Goal: Navigation & Orientation: Find specific page/section

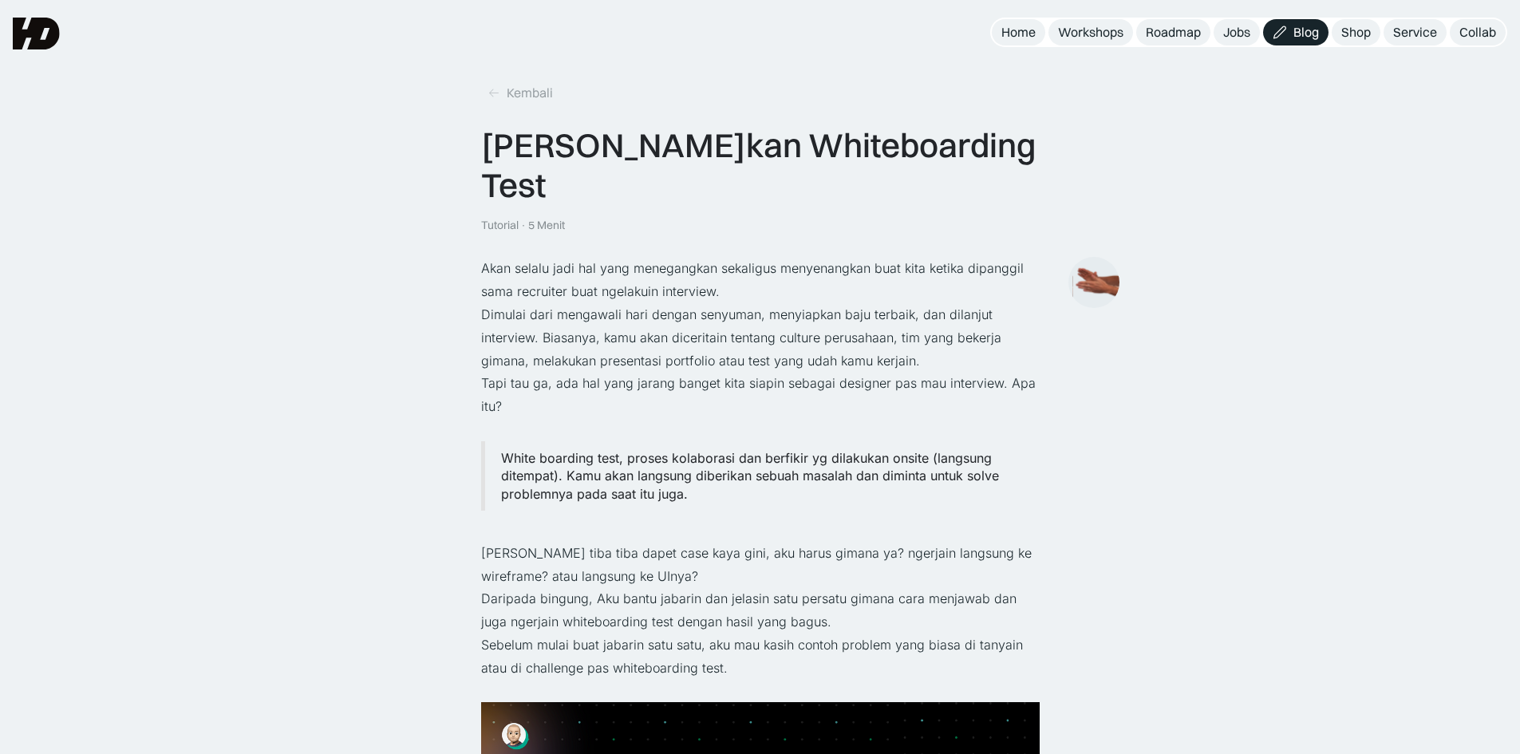
scroll to position [718, 0]
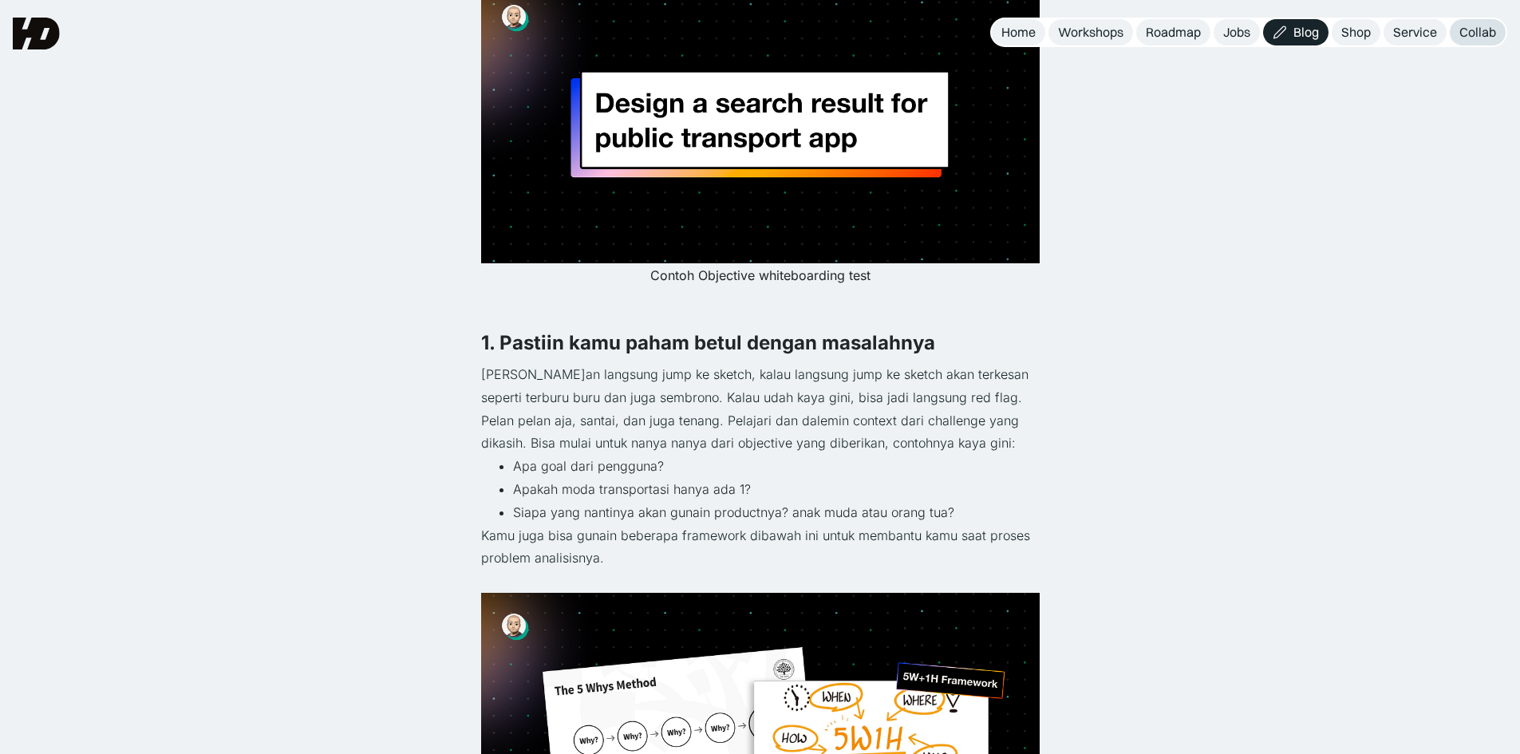
click at [1467, 33] on div "Collab" at bounding box center [1477, 32] width 37 height 17
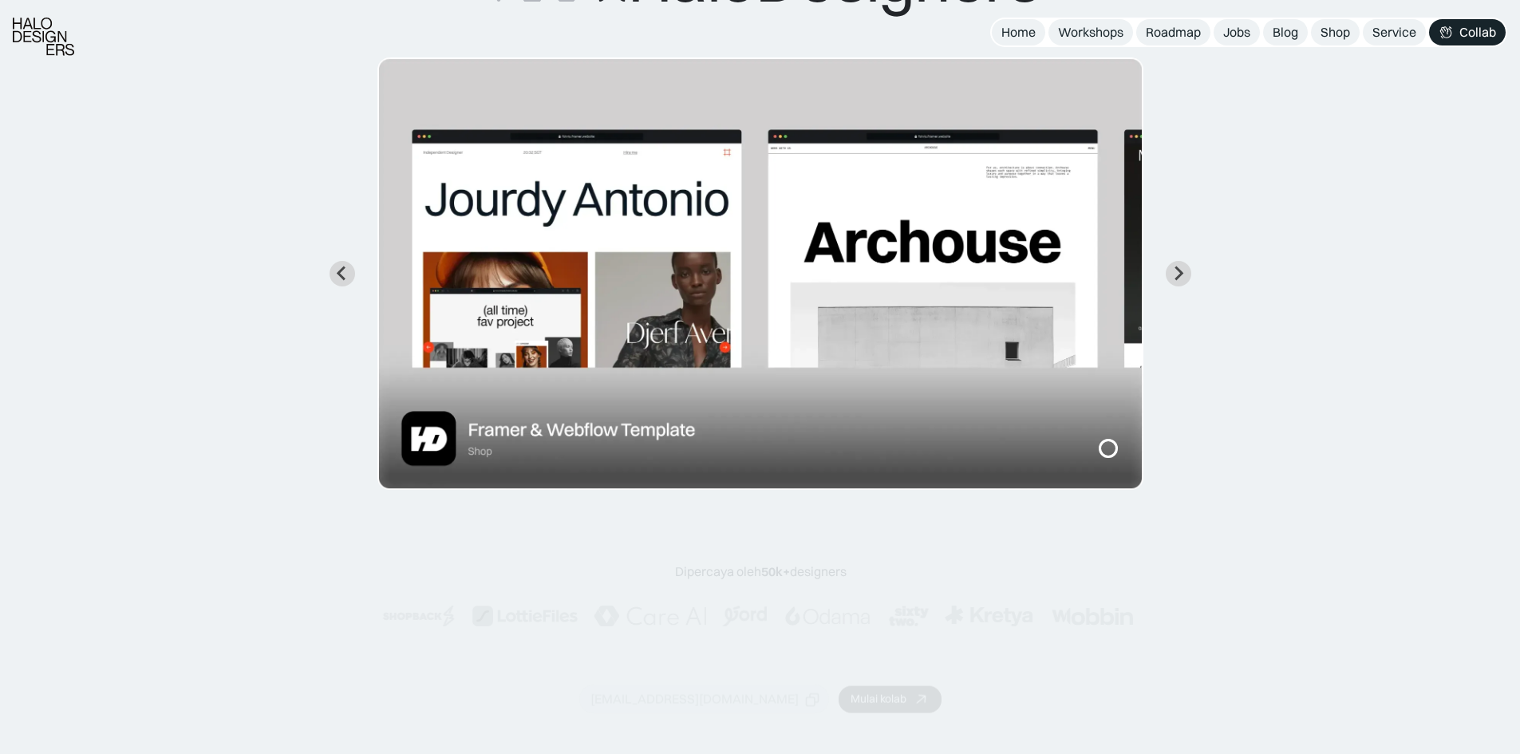
scroll to position [239, 0]
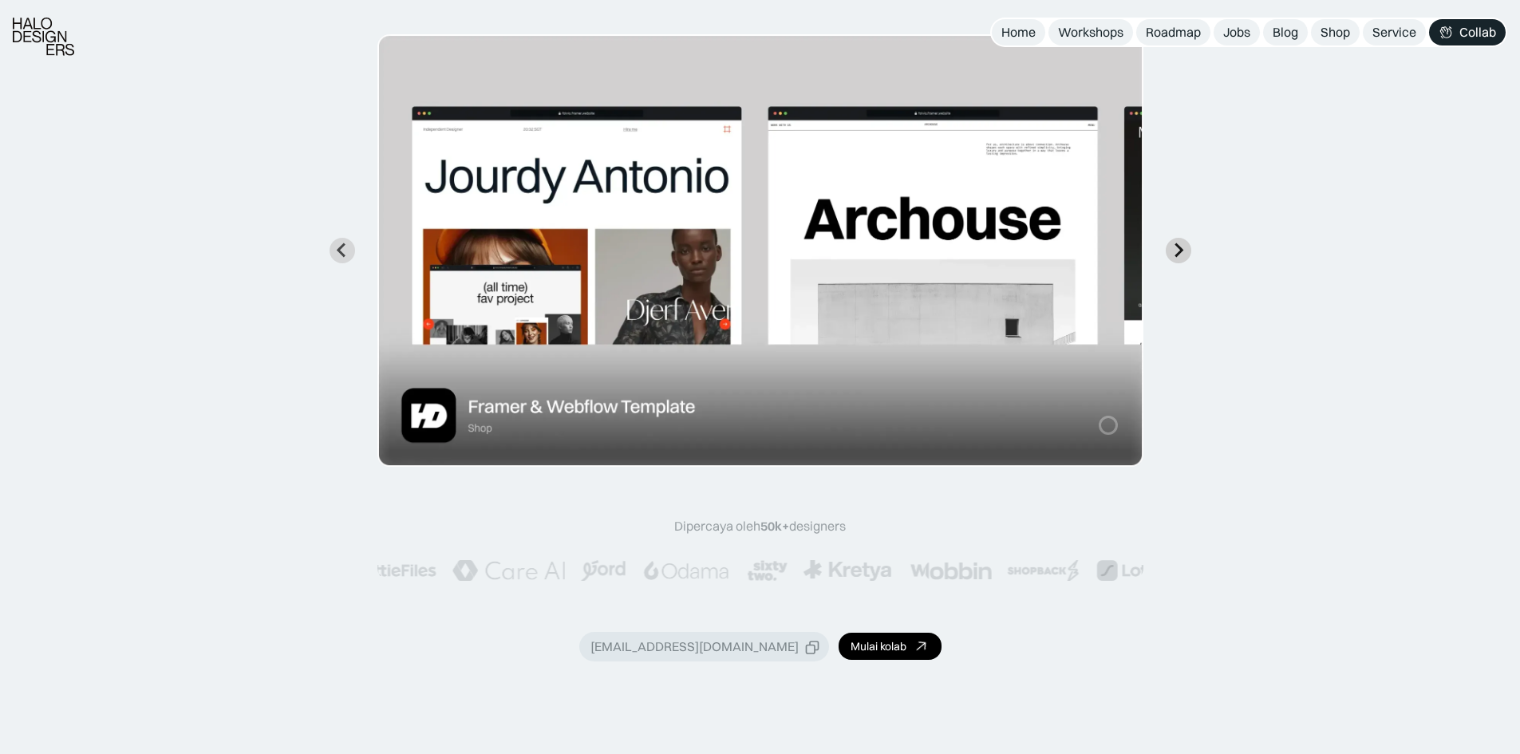
click at [1173, 248] on icon "Next slide" at bounding box center [1178, 250] width 15 height 15
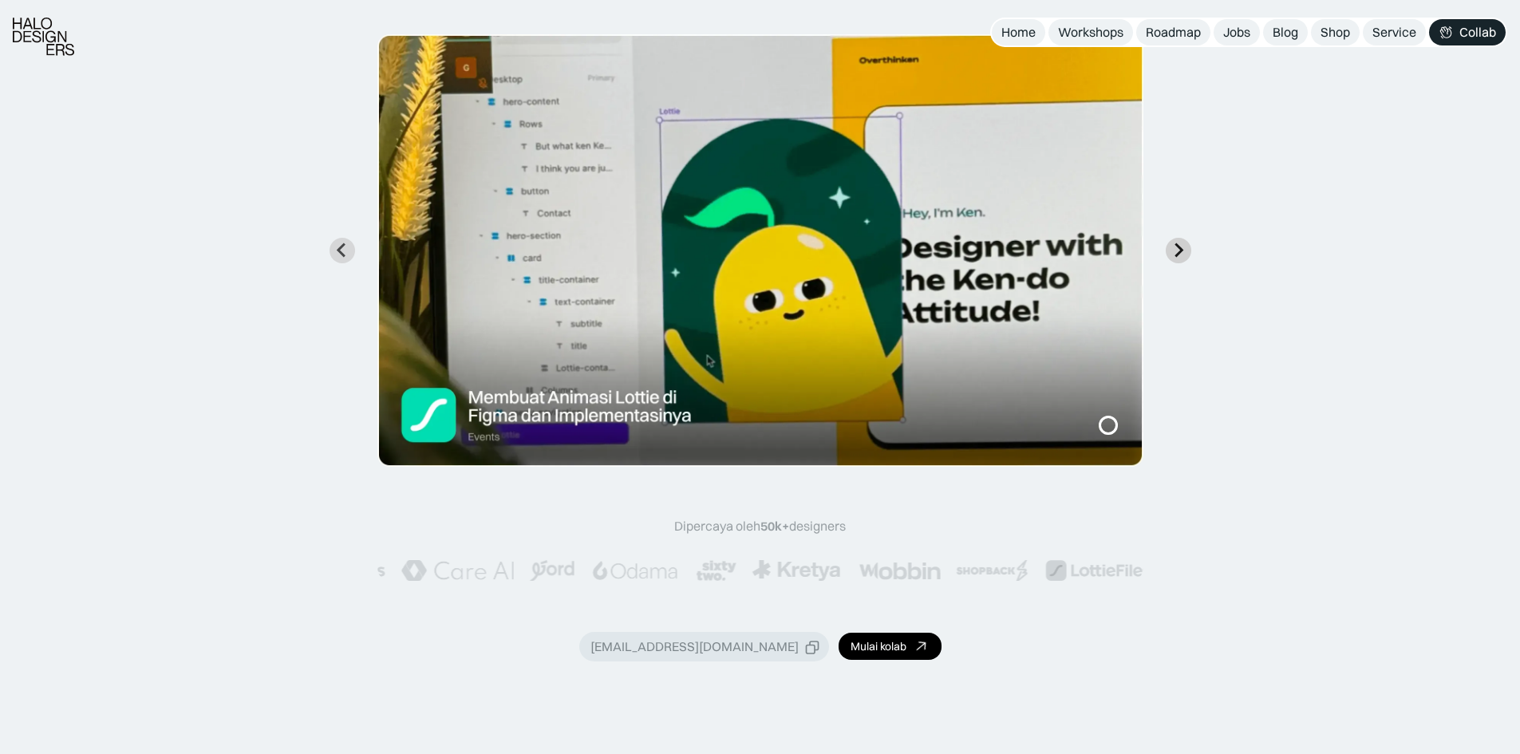
click at [1173, 248] on icon "Next slide" at bounding box center [1178, 250] width 15 height 15
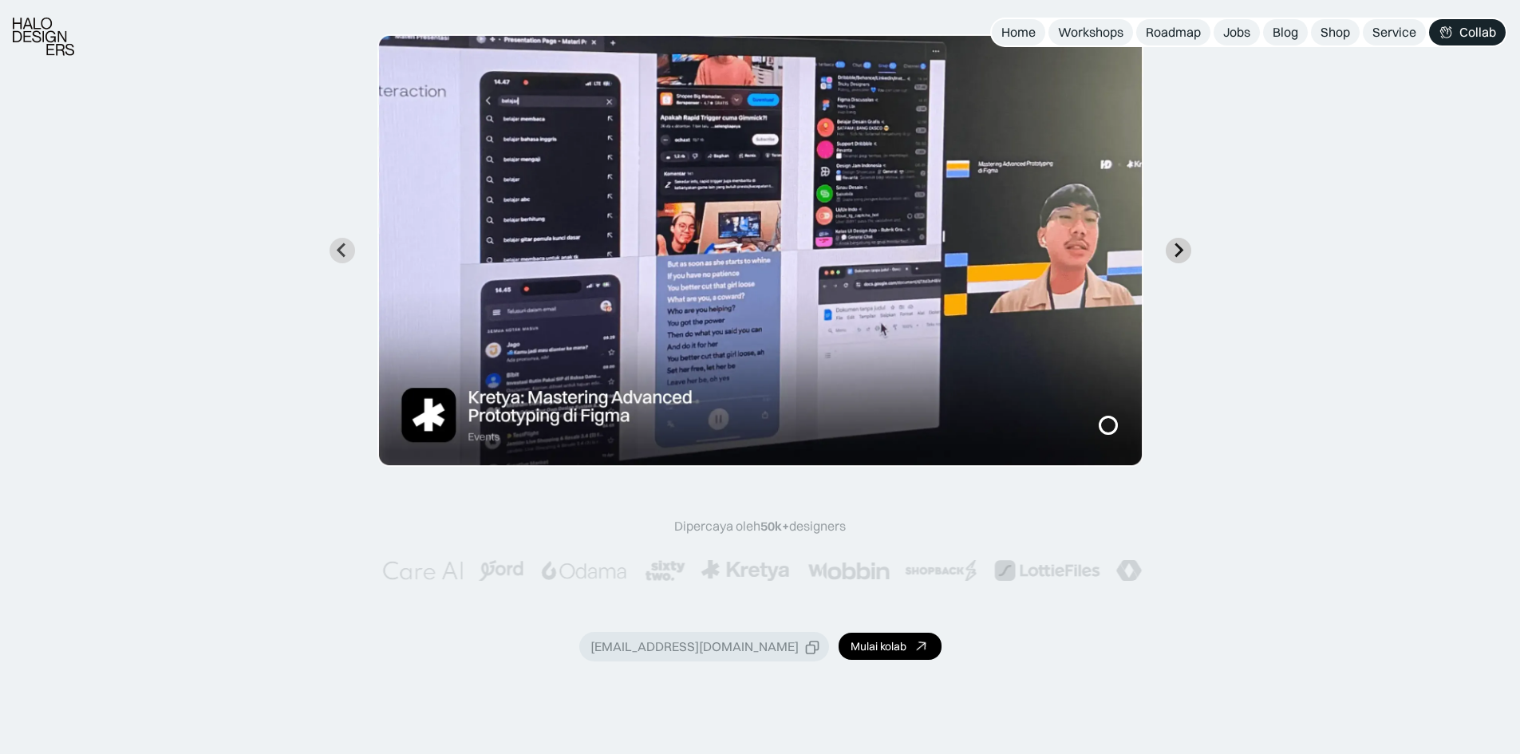
click at [1173, 248] on icon "Next slide" at bounding box center [1178, 250] width 15 height 15
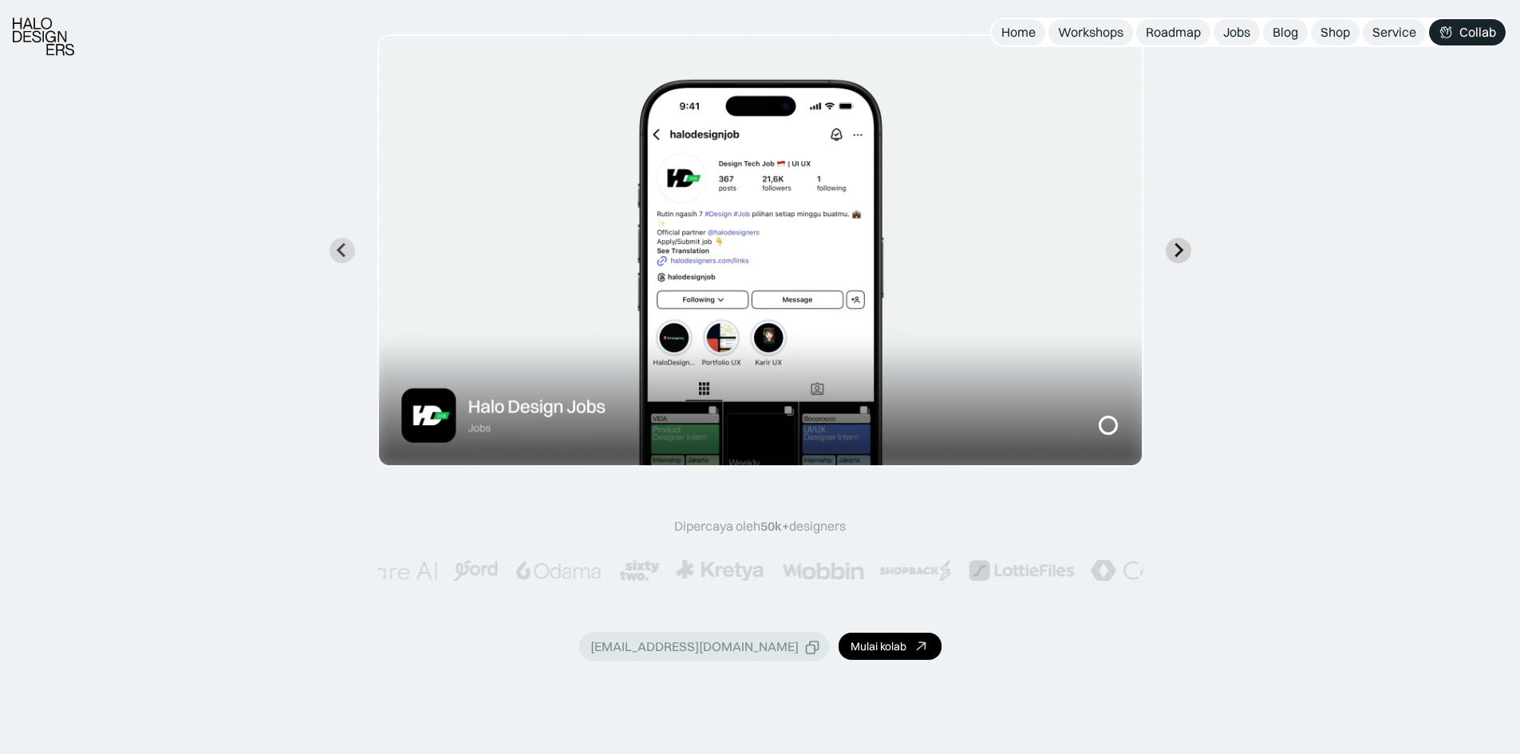
click at [1173, 248] on icon "Next slide" at bounding box center [1178, 250] width 15 height 15
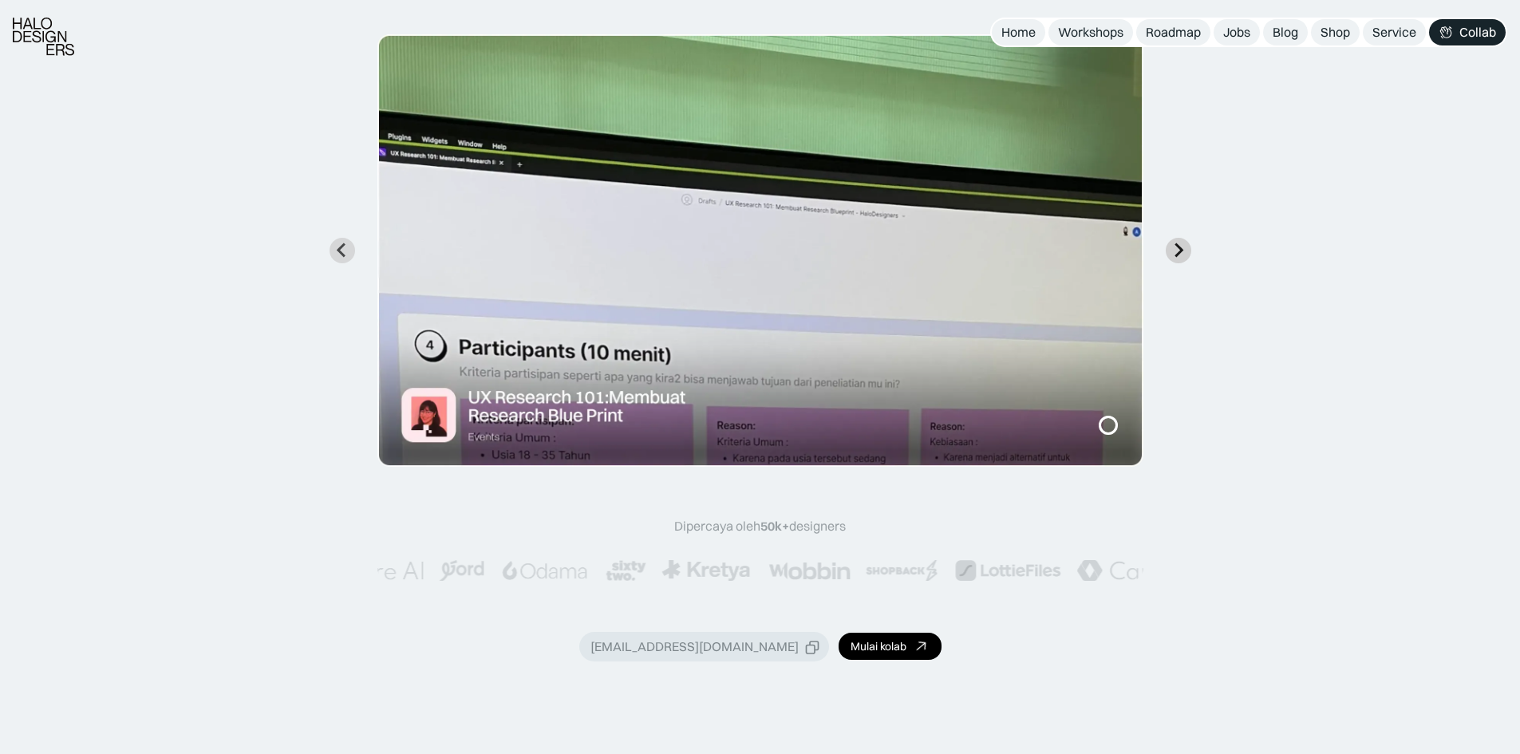
click at [1173, 248] on icon "Next slide" at bounding box center [1178, 250] width 15 height 15
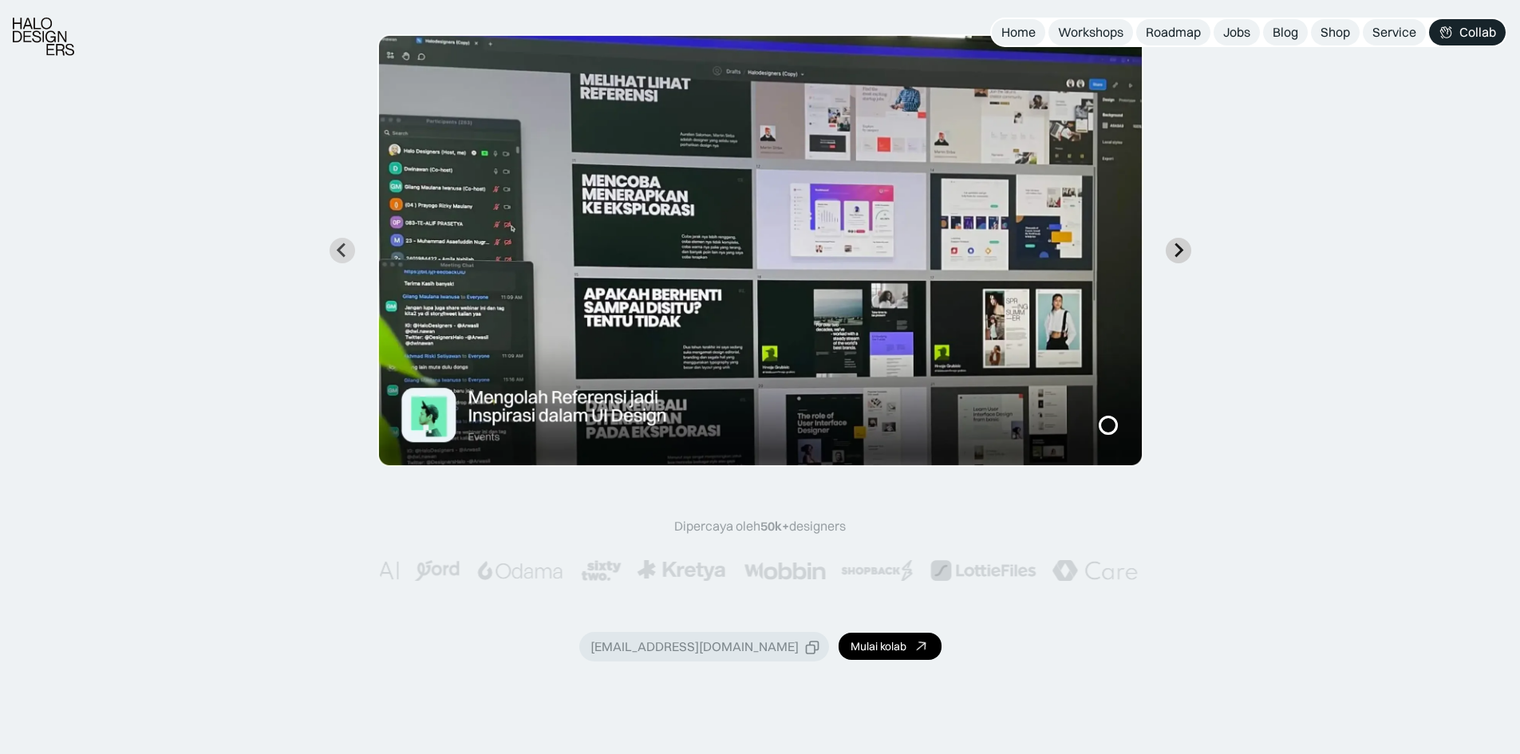
click at [1173, 248] on icon "Next slide" at bounding box center [1178, 250] width 15 height 15
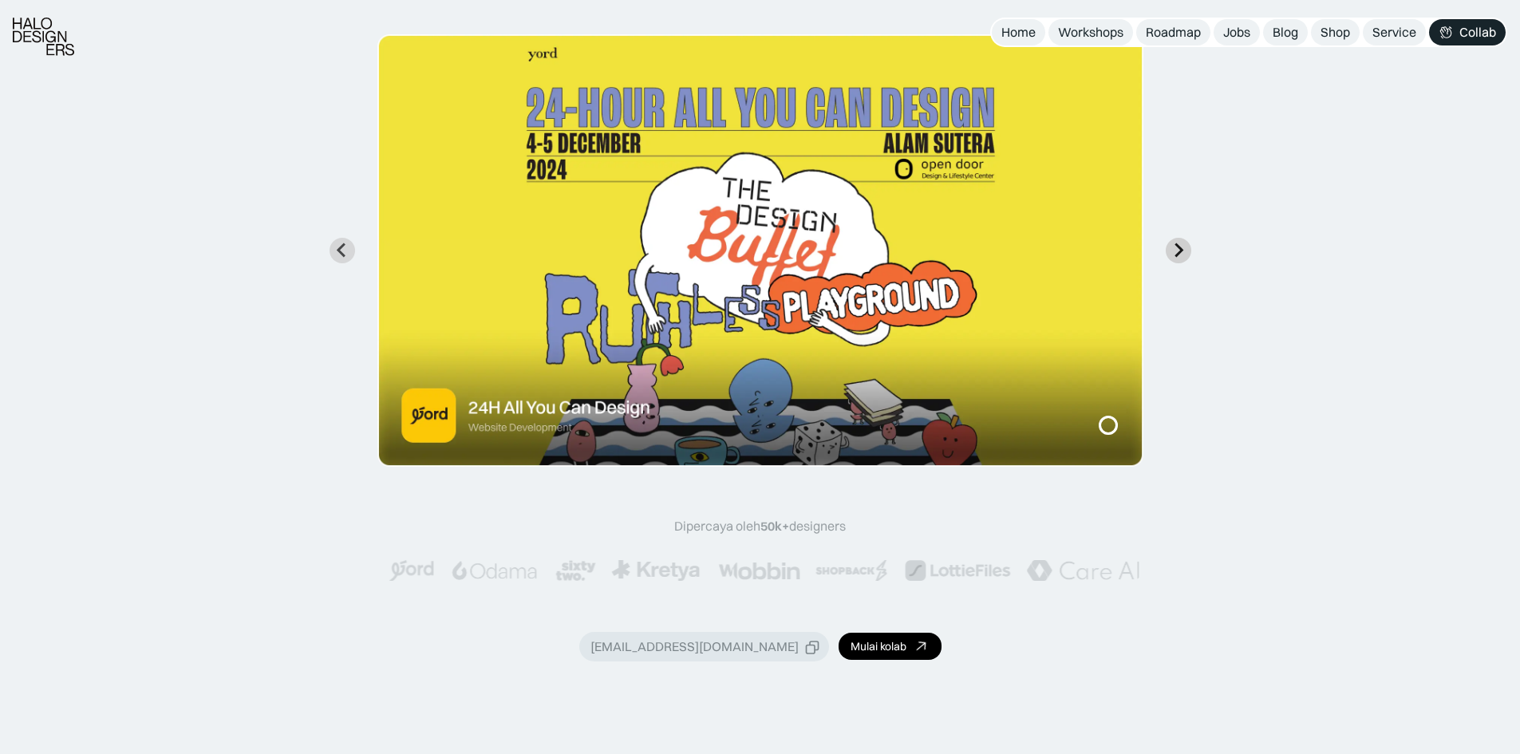
click at [1173, 248] on icon "Go to first slide" at bounding box center [1178, 250] width 15 height 15
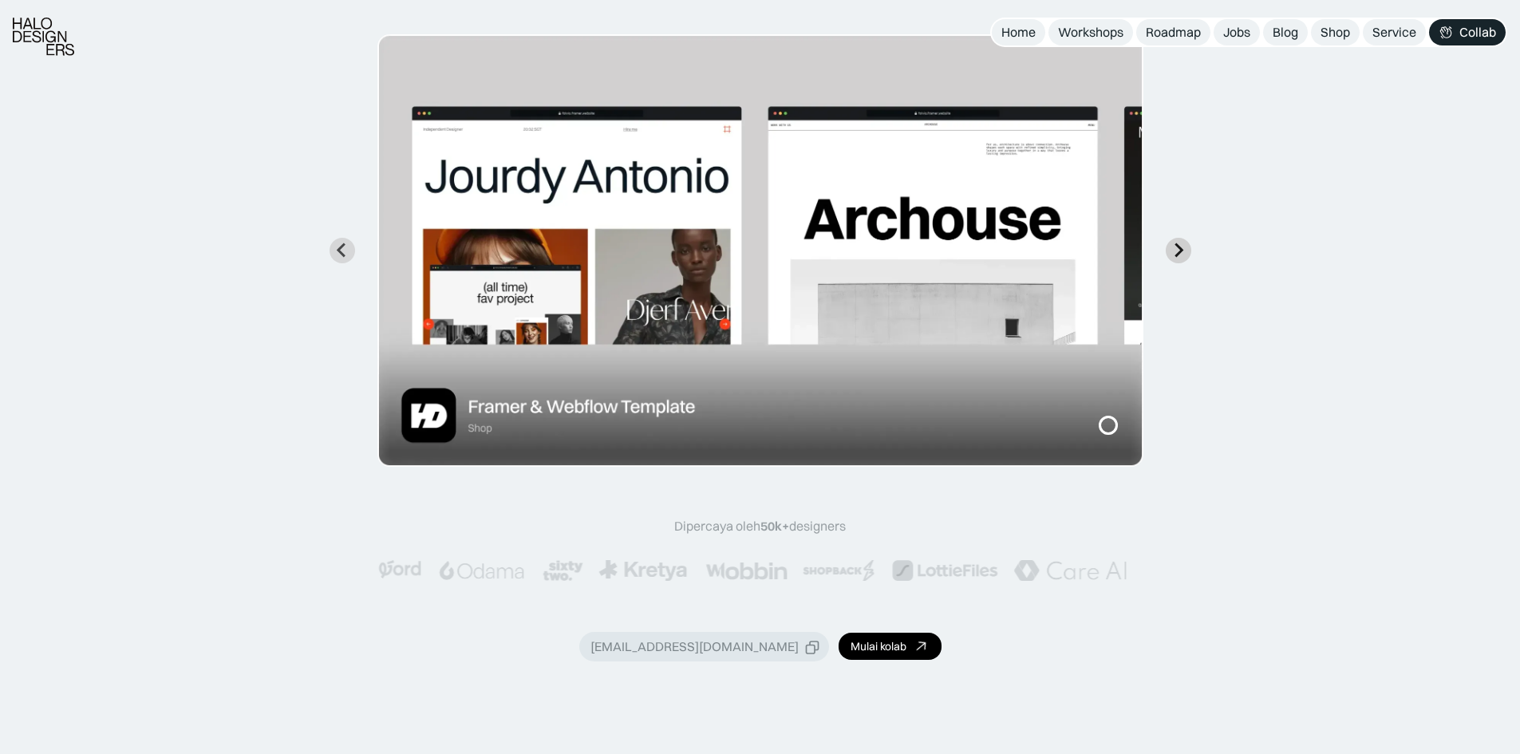
click at [1173, 248] on icon "Go to first slide" at bounding box center [1178, 250] width 15 height 15
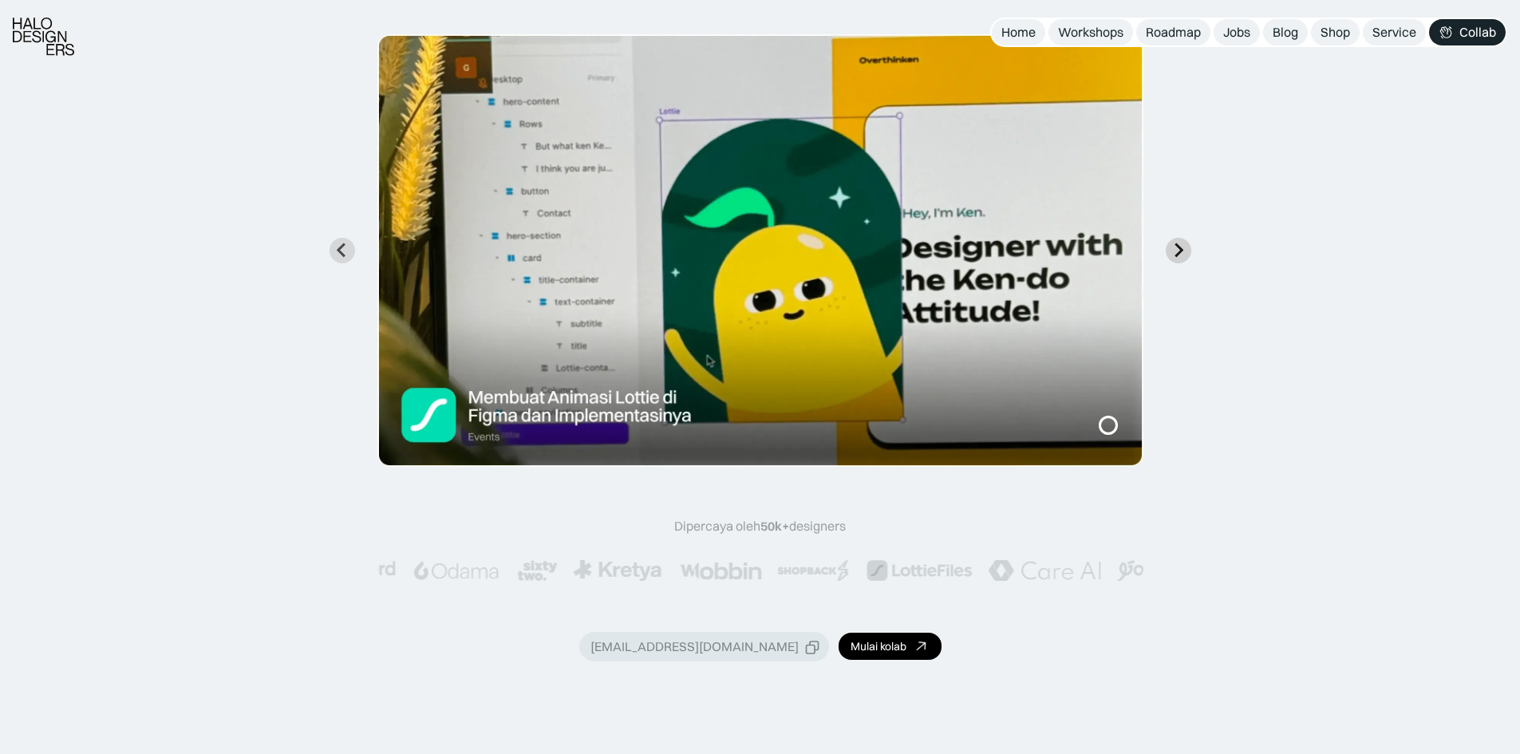
click at [1173, 248] on icon "Go to first slide" at bounding box center [1178, 250] width 15 height 15
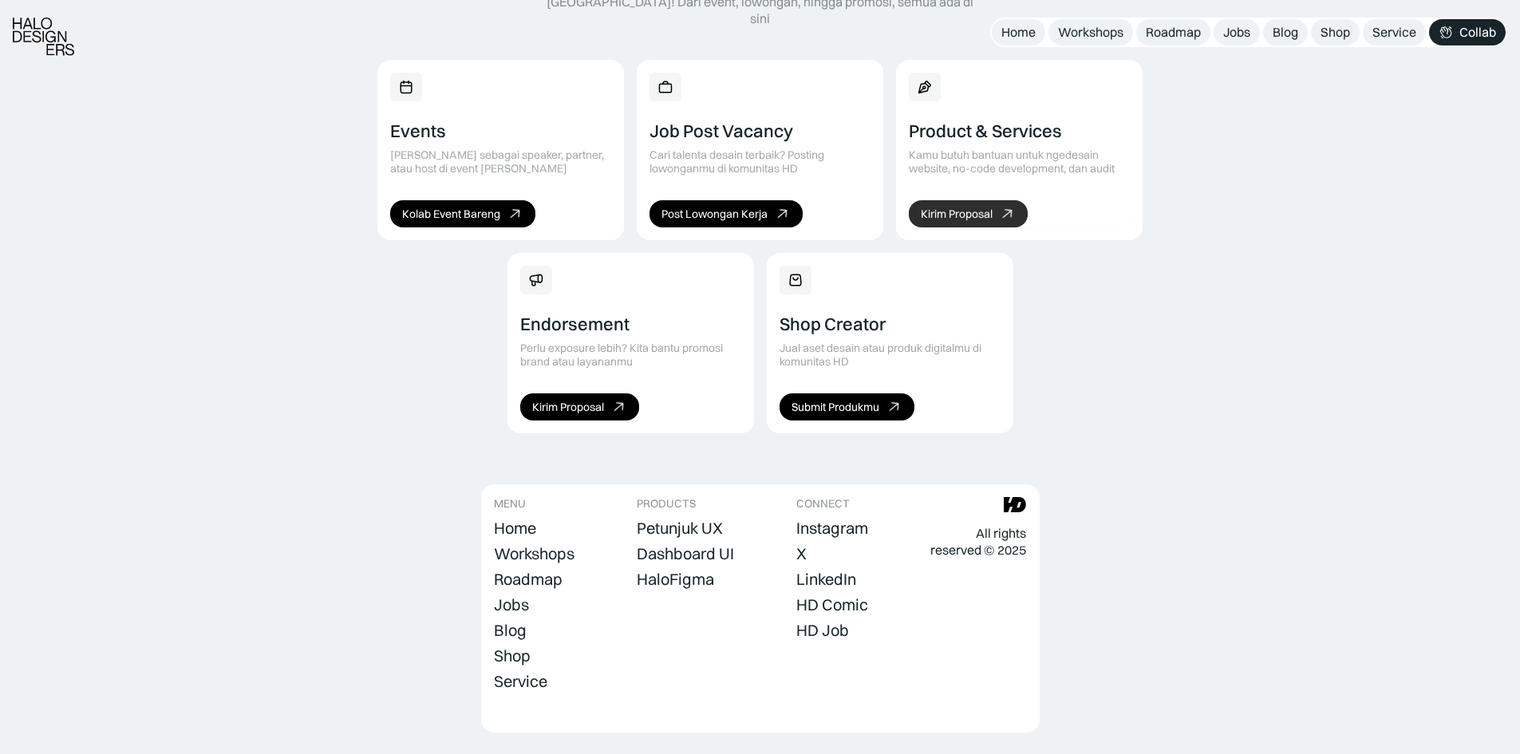
scroll to position [1072, 0]
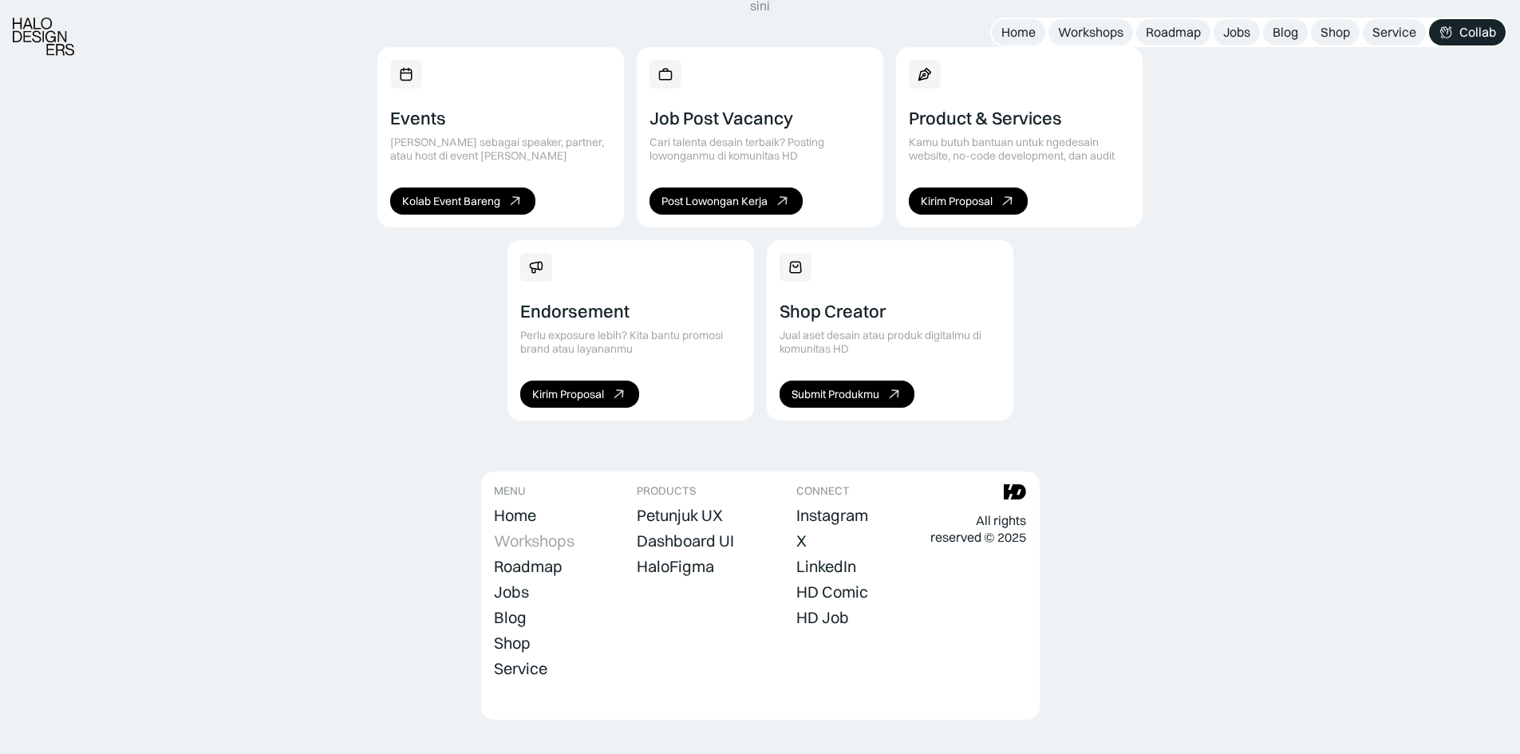
click at [519, 531] on div "Workshops" at bounding box center [534, 540] width 81 height 19
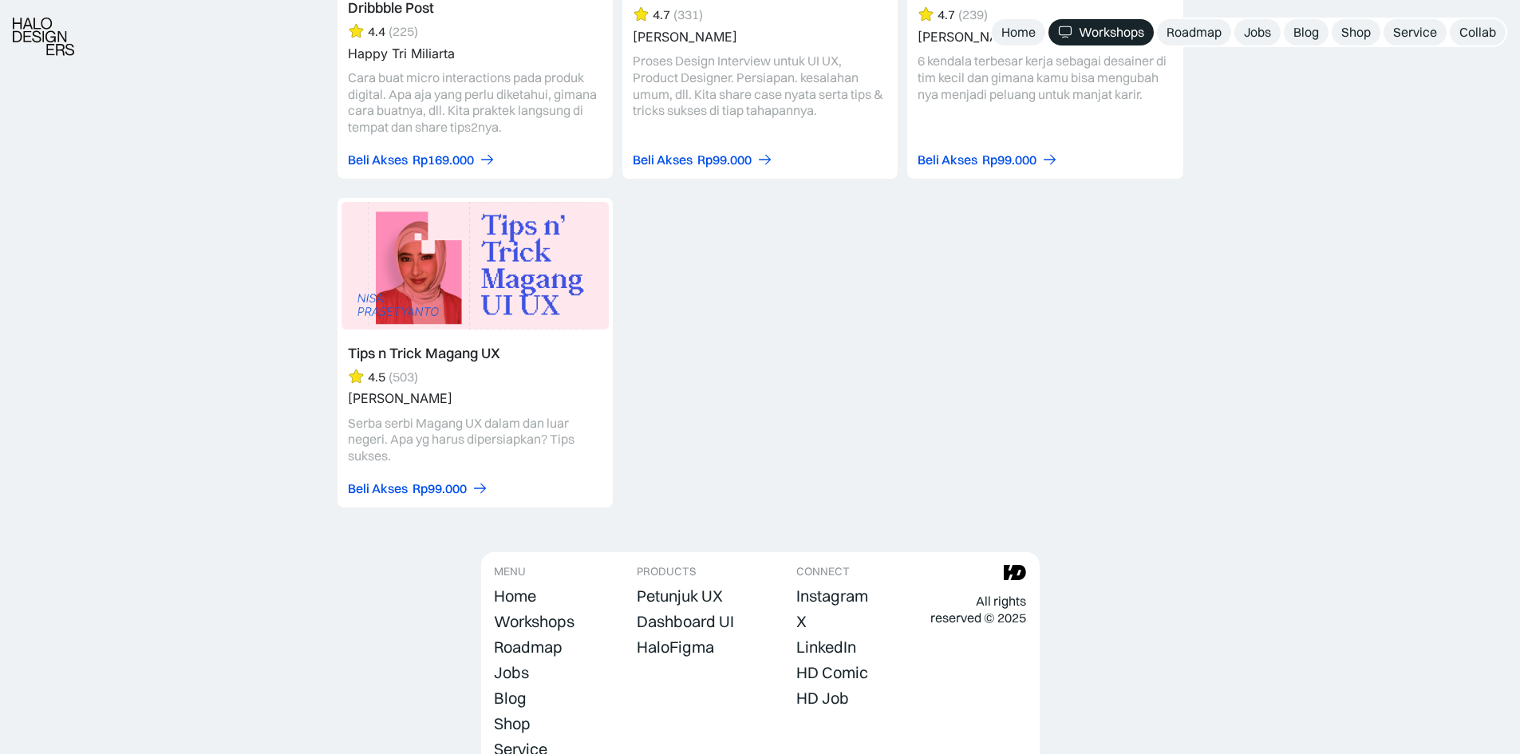
scroll to position [6768, 0]
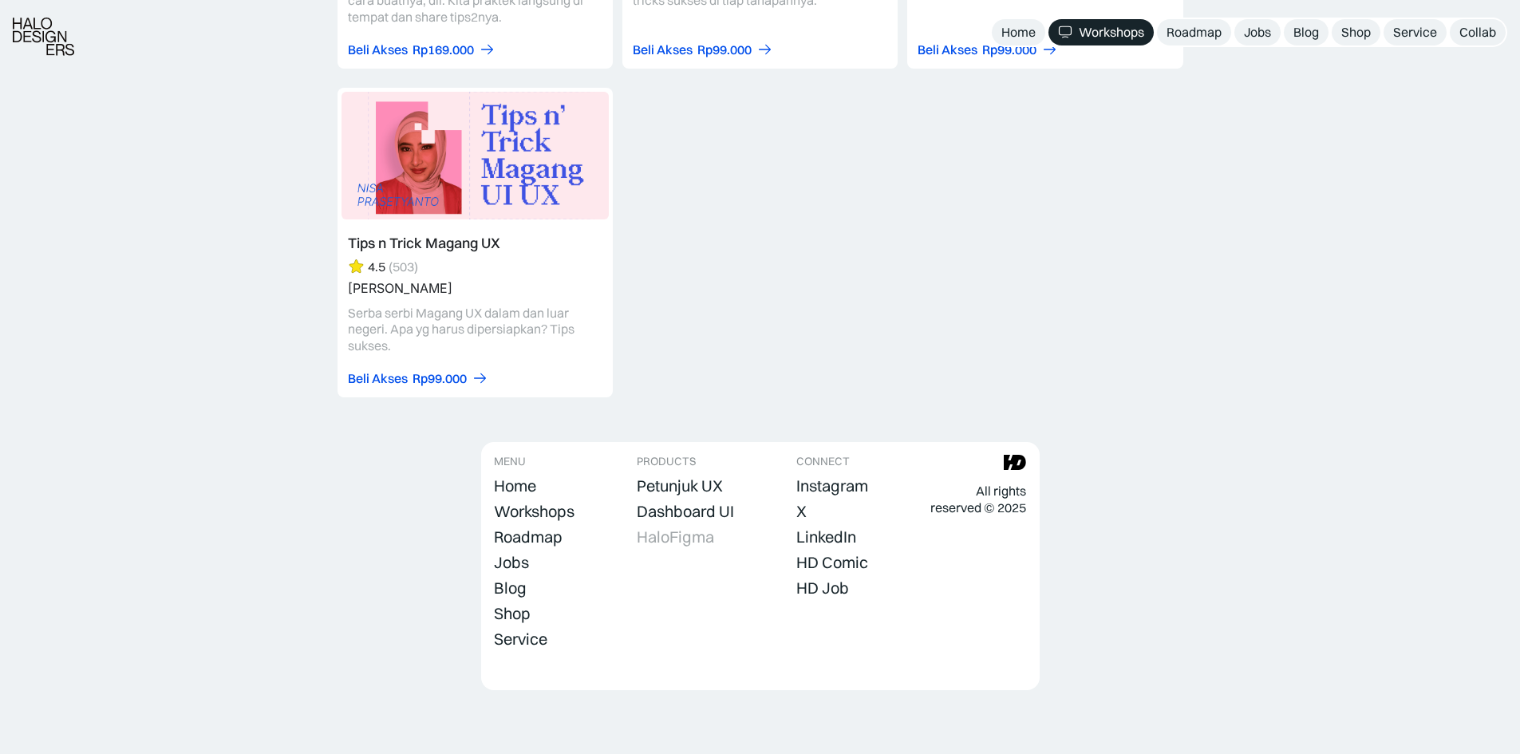
click at [684, 534] on div "HaloFigma" at bounding box center [675, 536] width 77 height 19
click at [1420, 38] on div "Service" at bounding box center [1415, 32] width 44 height 17
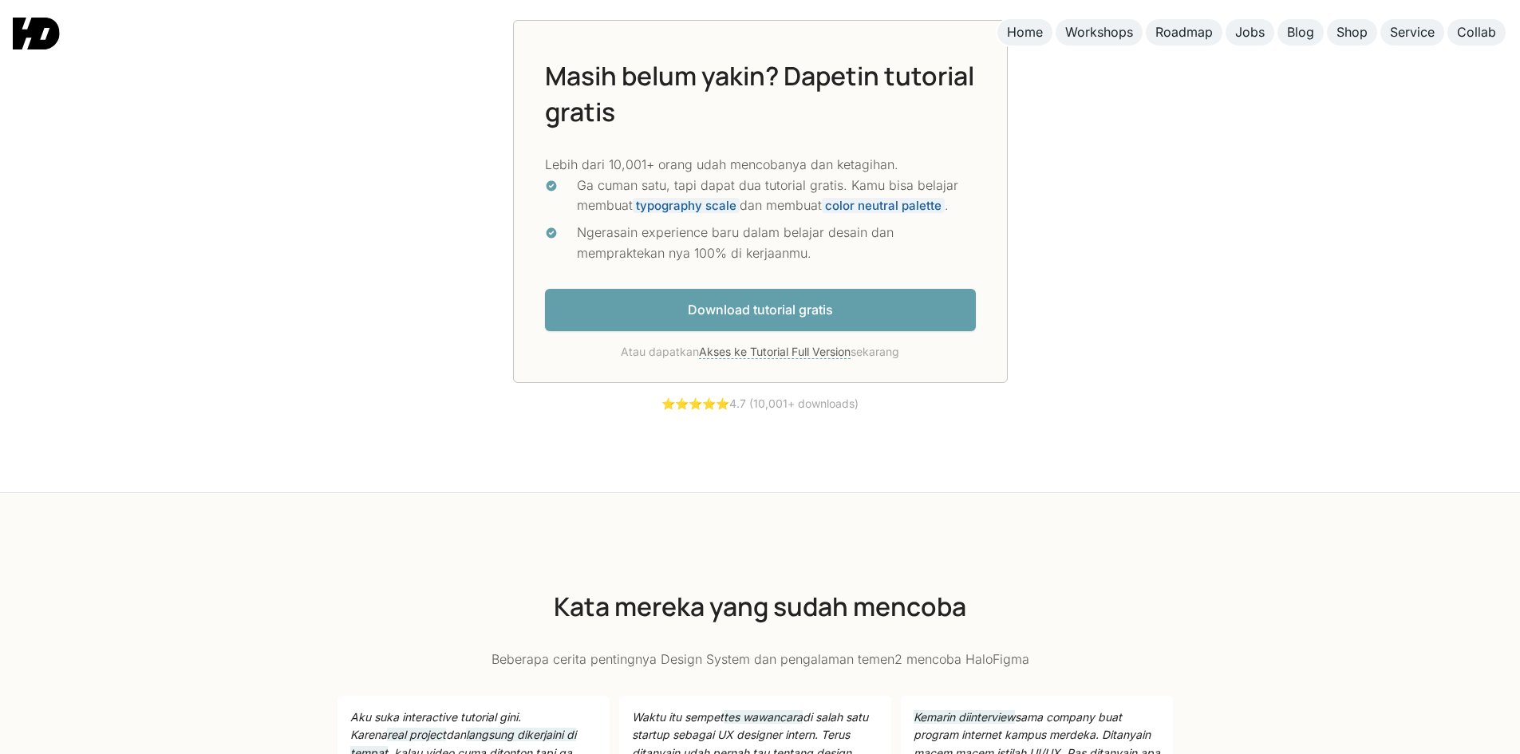
scroll to position [4389, 0]
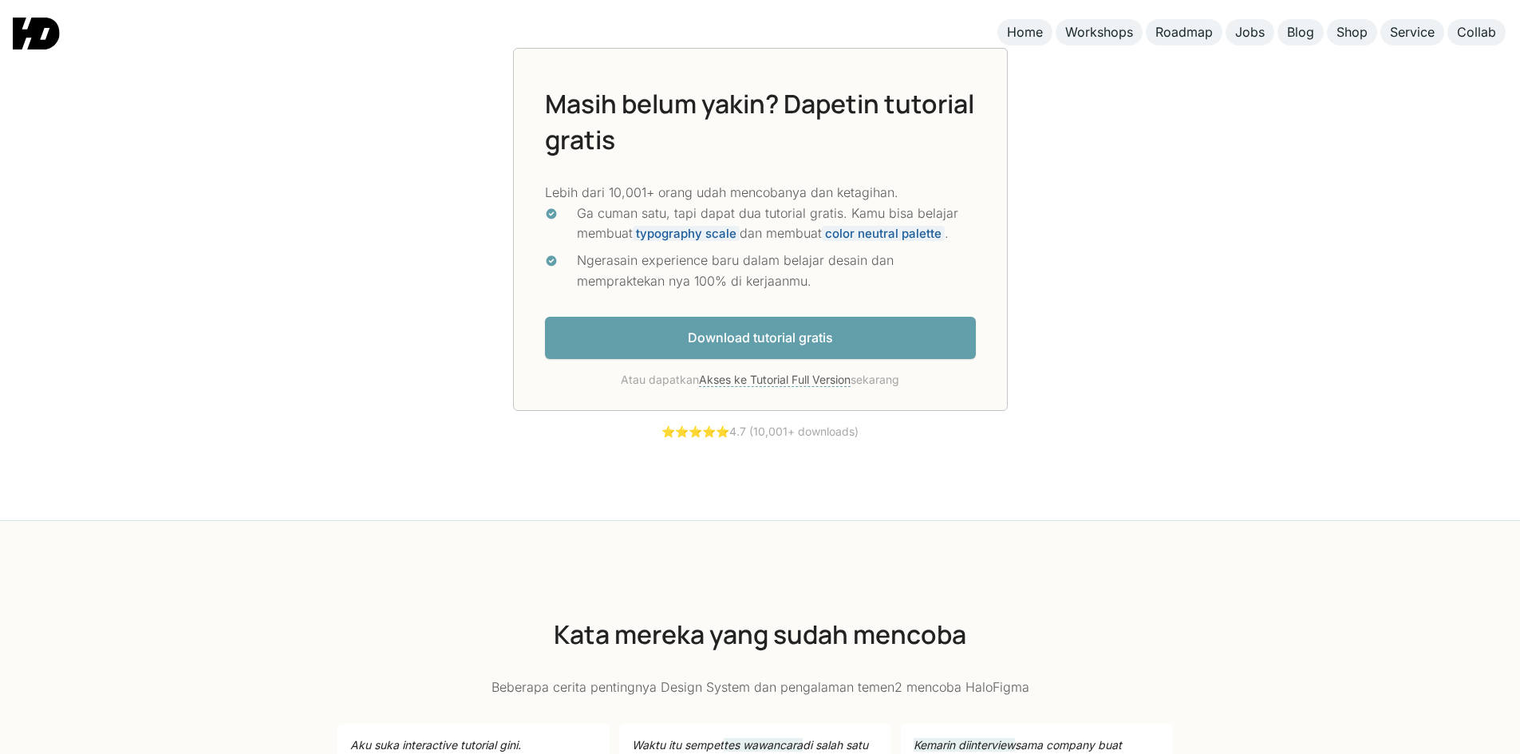
click at [814, 350] on link "Download tutorial gratis" at bounding box center [760, 338] width 431 height 42
